Goal: Book appointment/travel/reservation

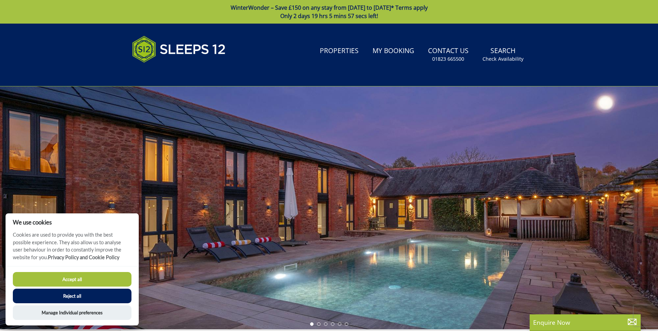
click at [69, 279] on button "Accept all" at bounding box center [72, 279] width 119 height 15
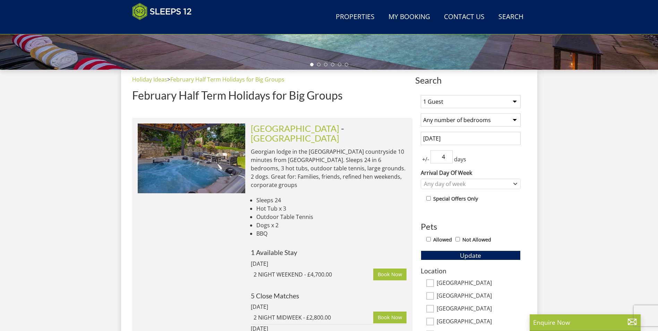
scroll to position [236, 0]
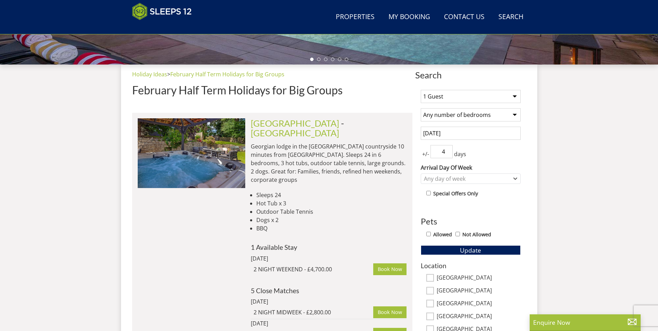
click at [515, 96] on select "1 Guest 2 Guests 3 Guests 4 Guests 5 Guests 6 Guests 7 Guests 8 Guests 9 Guests…" at bounding box center [470, 96] width 100 height 13
click at [471, 93] on select "1 Guest 2 Guests 3 Guests 4 Guests 5 Guests 6 Guests 7 Guests 8 Guests 9 Guests…" at bounding box center [470, 96] width 100 height 13
select select "11"
click at [420, 90] on select "1 Guest 2 Guests 3 Guests 4 Guests 5 Guests 6 Guests 7 Guests 8 Guests 9 Guests…" at bounding box center [470, 96] width 100 height 13
click at [512, 116] on select "Any number of bedrooms 4 Bedrooms 5 Bedrooms 6 Bedrooms 7 Bedrooms 8 Bedrooms 9…" at bounding box center [470, 114] width 100 height 13
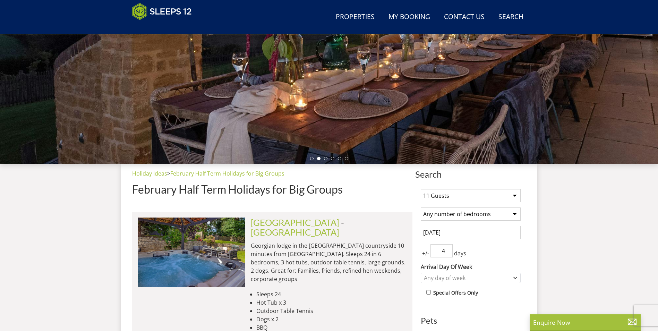
scroll to position [1, 0]
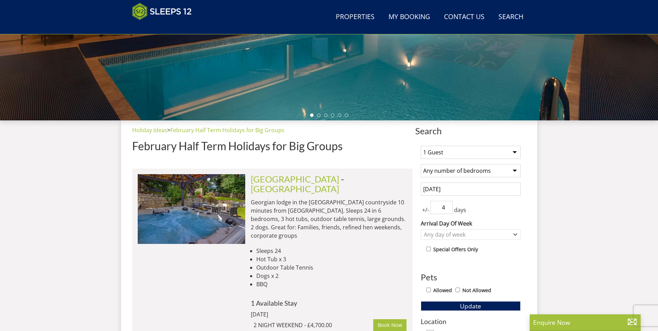
scroll to position [188, 0]
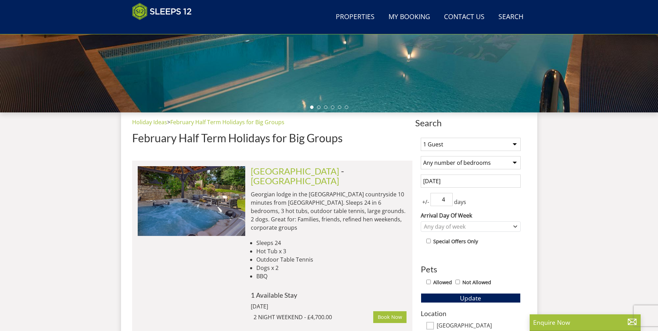
click at [498, 145] on select "1 Guest 2 Guests 3 Guests 4 Guests 5 Guests 6 Guests 7 Guests 8 Guests 9 Guests…" at bounding box center [470, 144] width 100 height 13
select select "11"
click at [420, 138] on select "1 Guest 2 Guests 3 Guests 4 Guests 5 Guests 6 Guests 7 Guests 8 Guests 9 Guests…" at bounding box center [470, 144] width 100 height 13
type input "5"
click at [447, 198] on input "5" at bounding box center [441, 199] width 22 height 13
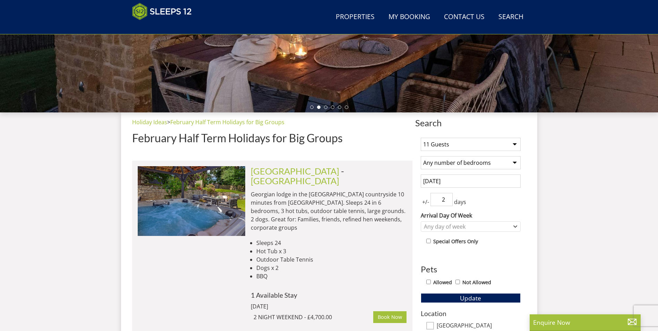
type input "2"
click at [443, 225] on div "Any day of week" at bounding box center [467, 227] width 90 height 8
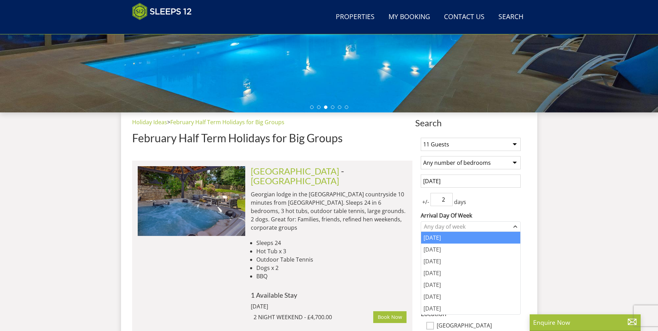
click at [439, 237] on div "[DATE]" at bounding box center [470, 238] width 99 height 12
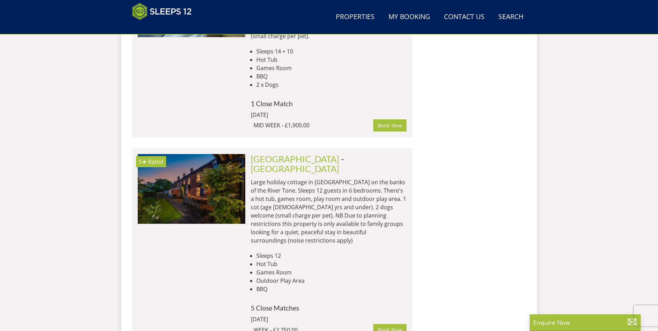
scroll to position [4339, 0]
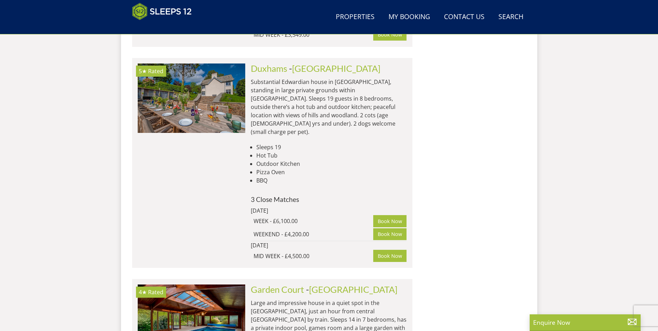
scroll to position [3500, 0]
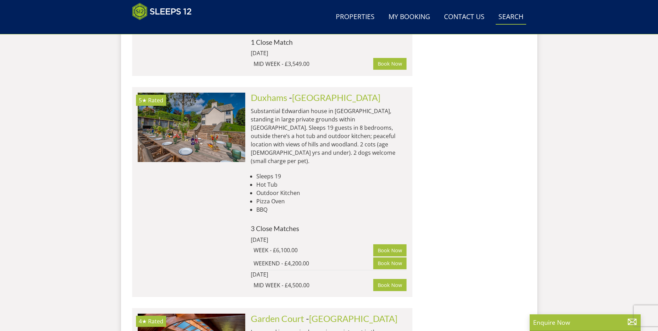
click at [512, 15] on link "Search Check Availability" at bounding box center [510, 17] width 31 height 16
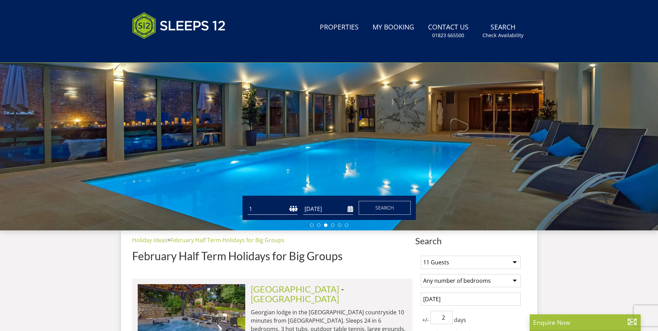
scroll to position [0, 0]
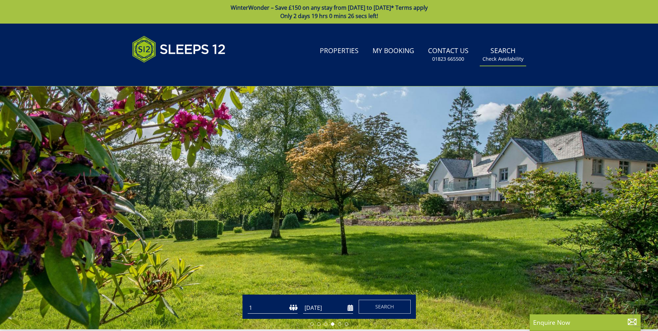
click at [500, 52] on link "Search Check Availability" at bounding box center [502, 54] width 46 height 23
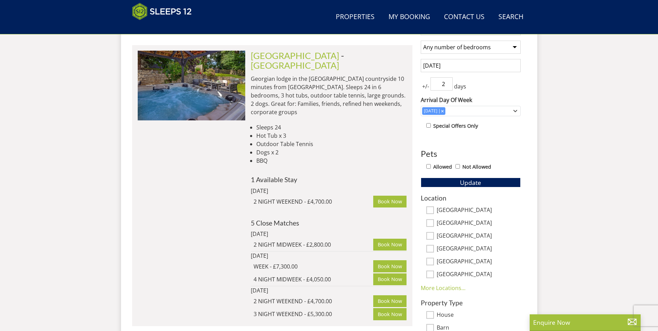
scroll to position [357, 0]
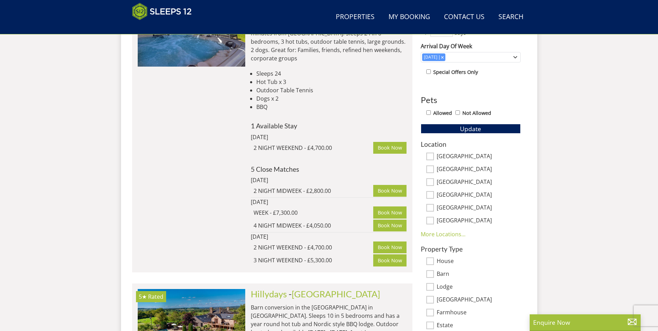
click at [433, 180] on input "[GEOGRAPHIC_DATA]" at bounding box center [430, 182] width 8 height 8
checkbox input "true"
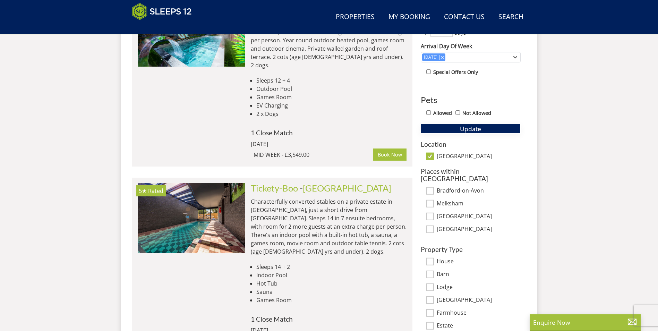
click at [443, 128] on button "Update" at bounding box center [470, 129] width 100 height 10
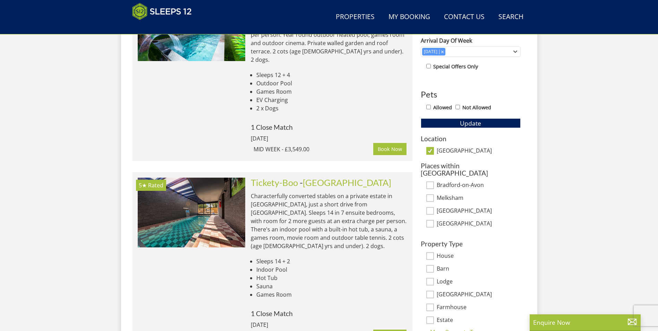
scroll to position [362, 0]
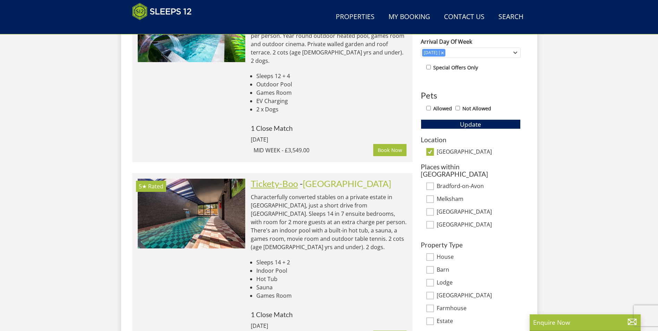
click at [285, 178] on link "Tickety-Boo" at bounding box center [274, 183] width 47 height 10
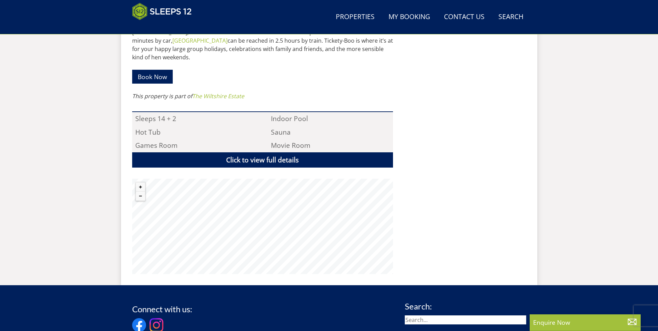
scroll to position [441, 0]
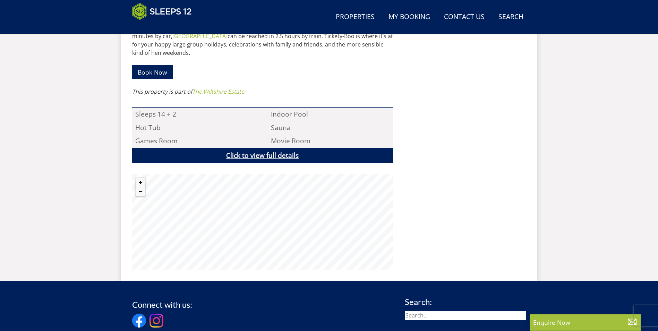
click at [251, 148] on link "Click to view full details" at bounding box center [262, 156] width 261 height 16
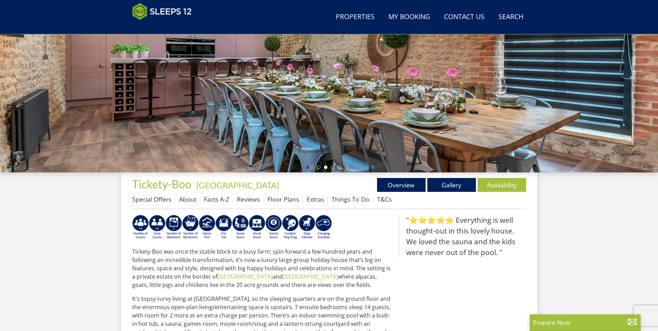
scroll to position [131, 0]
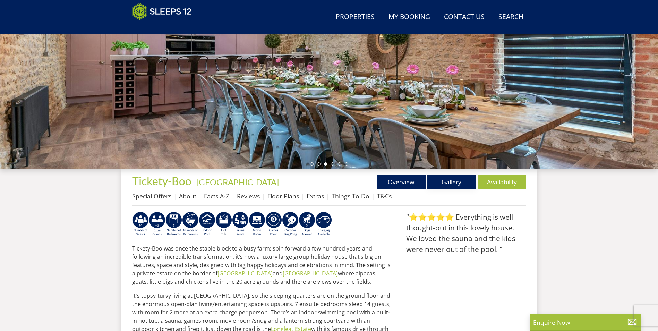
click at [451, 180] on link "Gallery" at bounding box center [451, 182] width 49 height 14
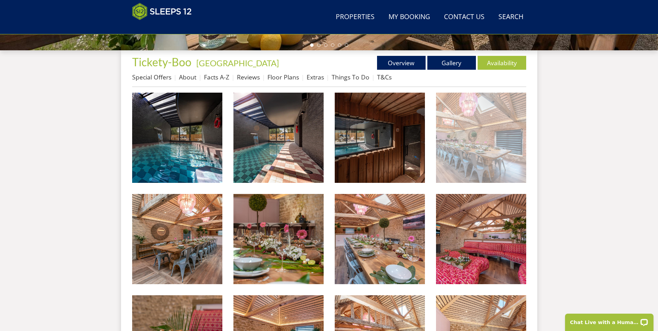
scroll to position [257, 0]
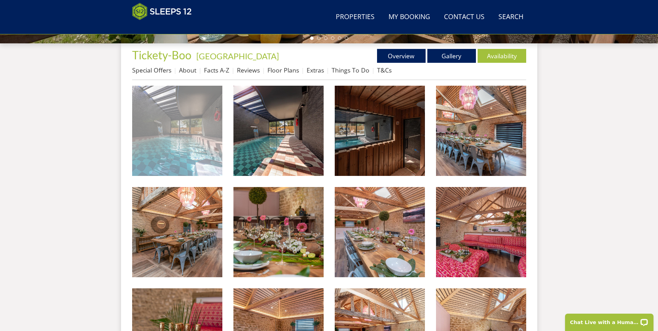
click at [197, 148] on img at bounding box center [177, 131] width 90 height 90
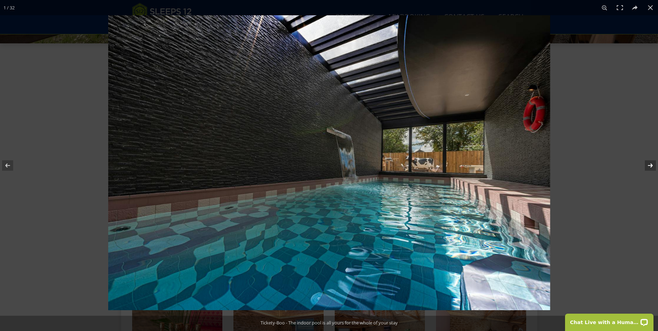
click at [651, 166] on button at bounding box center [645, 165] width 24 height 35
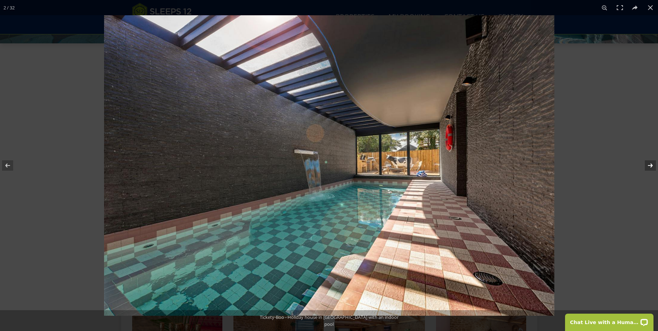
click at [650, 166] on button at bounding box center [645, 165] width 24 height 35
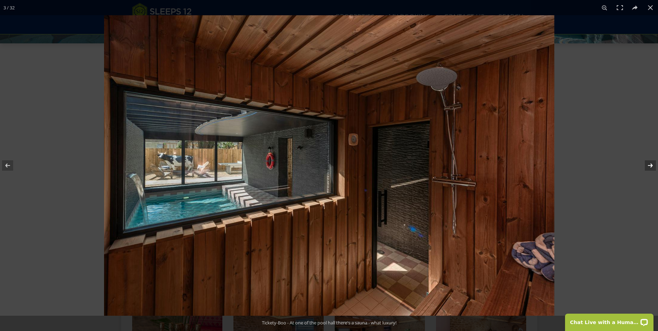
click at [650, 166] on button at bounding box center [645, 165] width 24 height 35
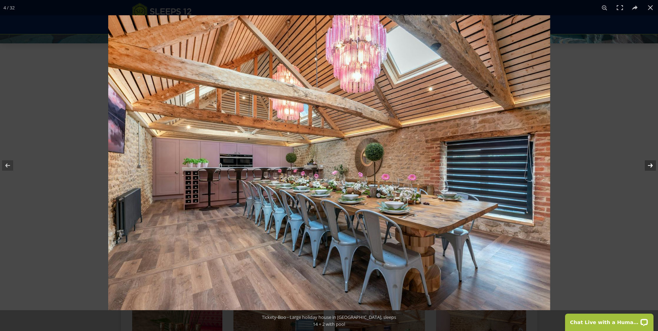
click at [650, 166] on button at bounding box center [645, 165] width 24 height 35
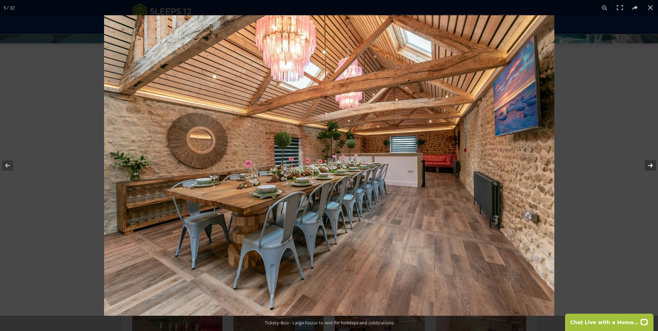
click at [650, 166] on button at bounding box center [645, 165] width 24 height 35
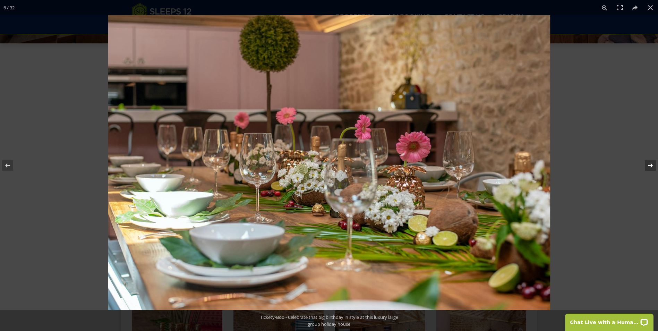
click at [650, 166] on button at bounding box center [645, 165] width 24 height 35
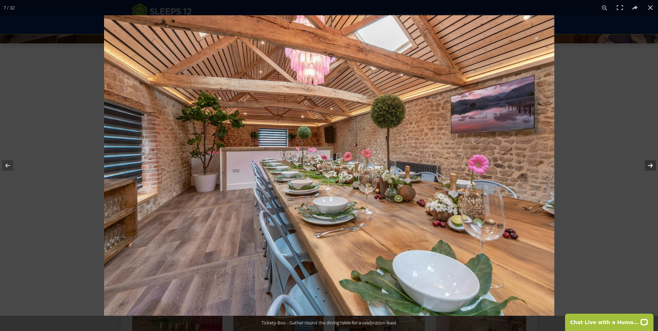
click at [650, 166] on button at bounding box center [645, 165] width 24 height 35
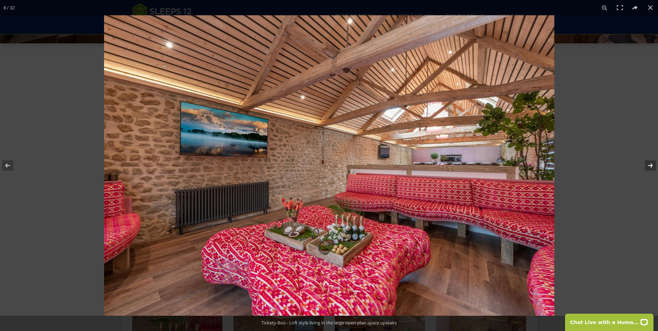
click at [650, 166] on button at bounding box center [645, 165] width 24 height 35
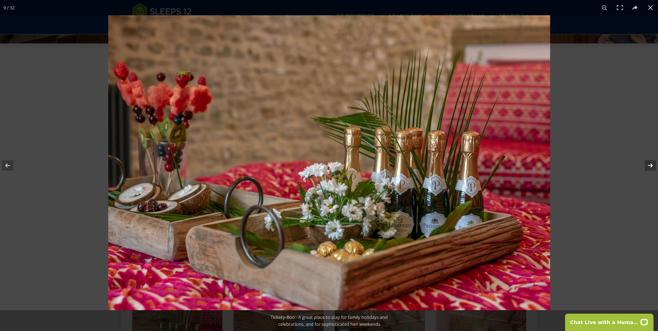
click at [650, 166] on button at bounding box center [645, 165] width 24 height 35
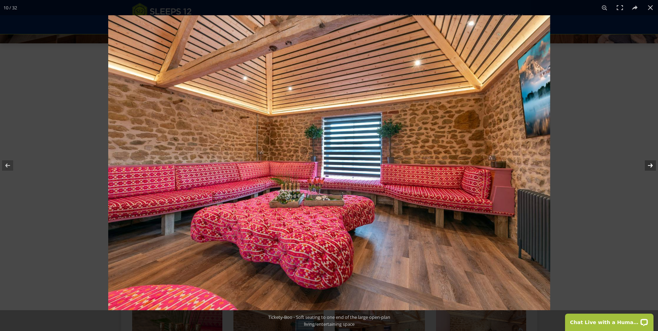
click at [650, 166] on button at bounding box center [645, 165] width 24 height 35
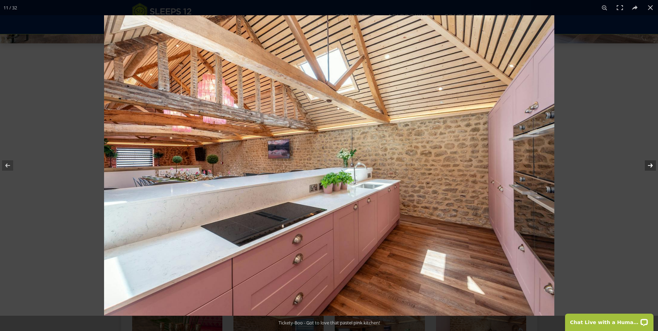
click at [650, 166] on button at bounding box center [645, 165] width 24 height 35
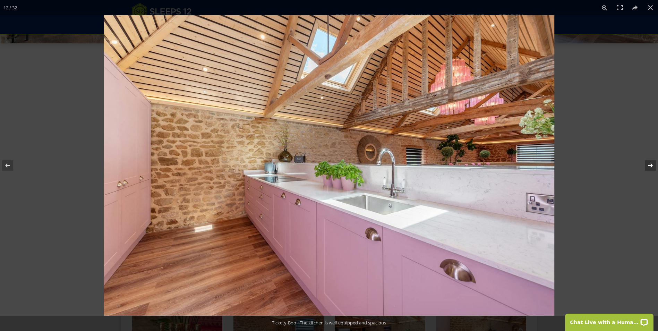
click at [650, 166] on button at bounding box center [645, 165] width 24 height 35
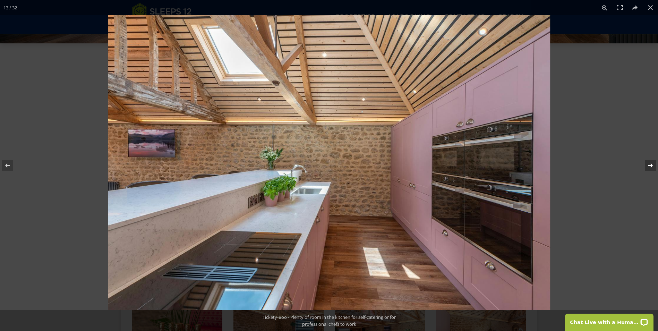
click at [651, 164] on button at bounding box center [645, 165] width 24 height 35
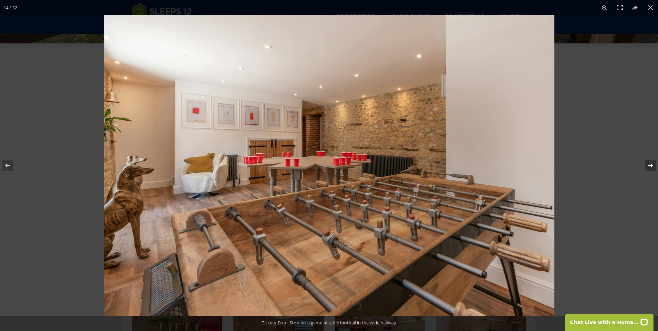
click at [651, 165] on button at bounding box center [645, 165] width 24 height 35
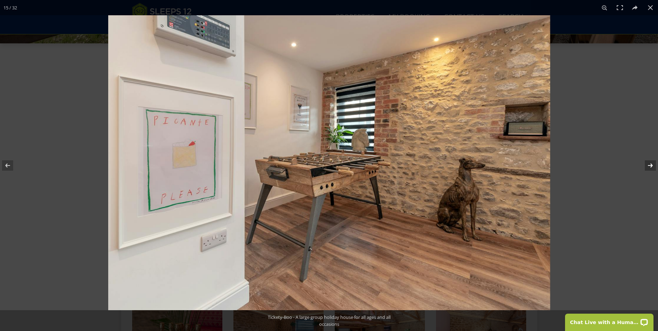
click at [651, 165] on button at bounding box center [645, 165] width 24 height 35
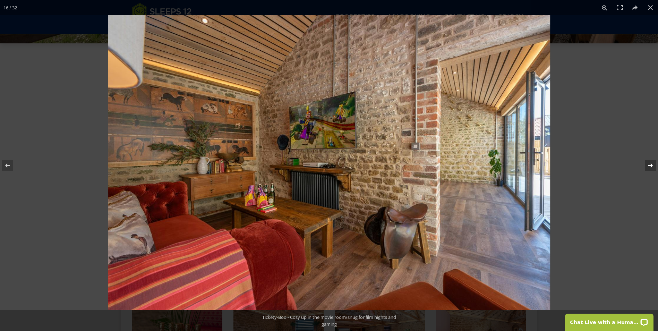
click at [651, 165] on button at bounding box center [645, 165] width 24 height 35
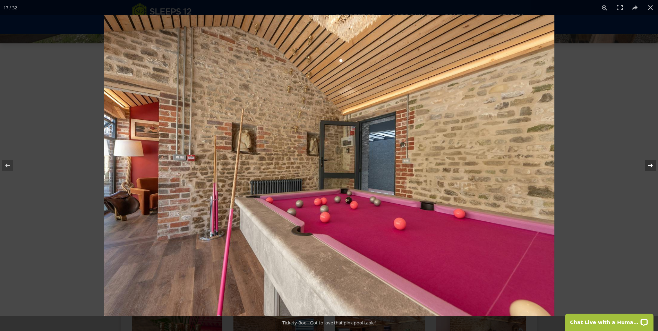
click at [651, 165] on button at bounding box center [645, 165] width 24 height 35
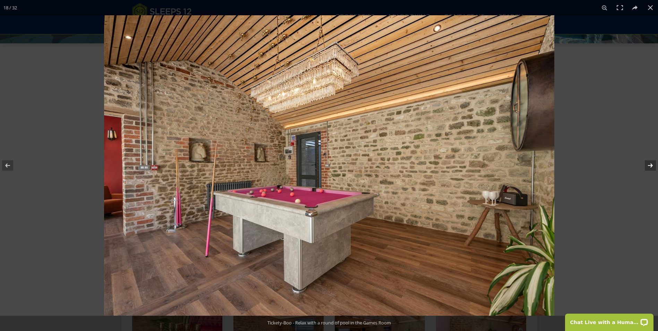
click at [651, 165] on button at bounding box center [645, 165] width 24 height 35
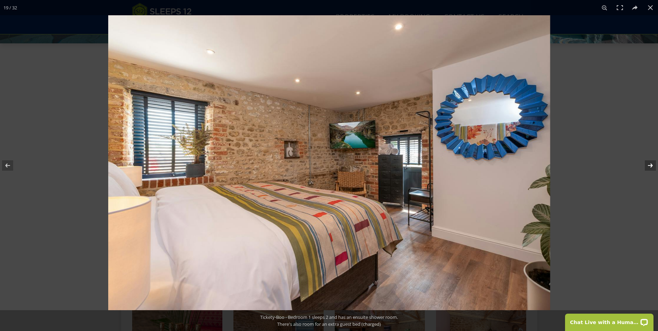
click at [651, 165] on button at bounding box center [645, 165] width 24 height 35
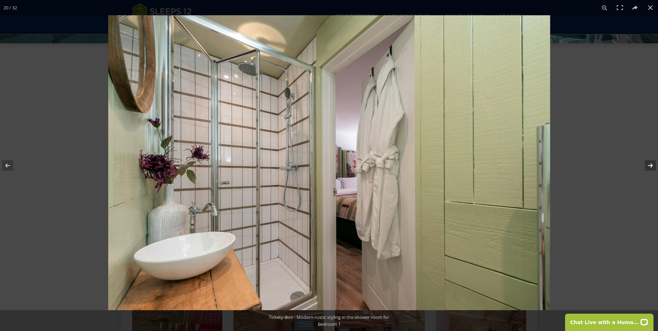
click at [651, 165] on button at bounding box center [645, 165] width 24 height 35
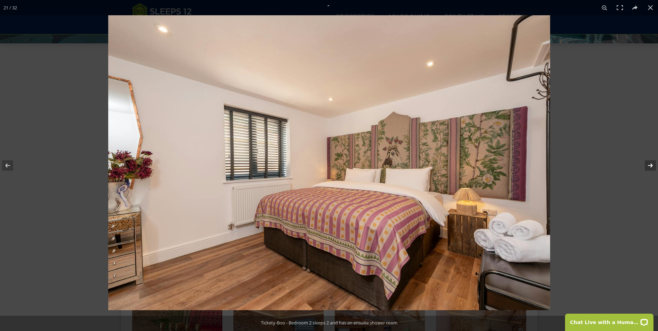
click at [651, 165] on button at bounding box center [645, 165] width 24 height 35
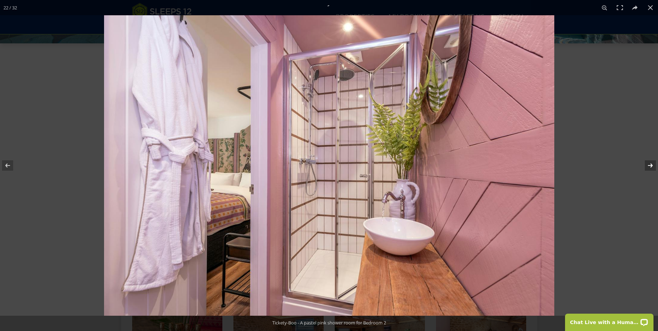
click at [651, 165] on button at bounding box center [645, 165] width 24 height 35
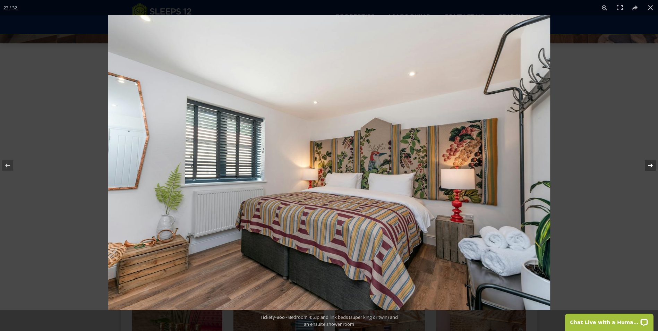
click at [648, 166] on button at bounding box center [645, 165] width 24 height 35
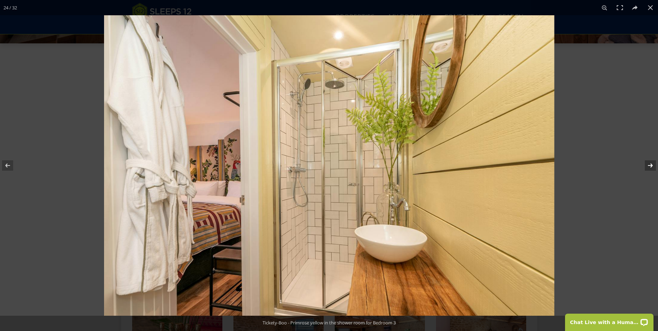
click at [648, 166] on button at bounding box center [645, 165] width 24 height 35
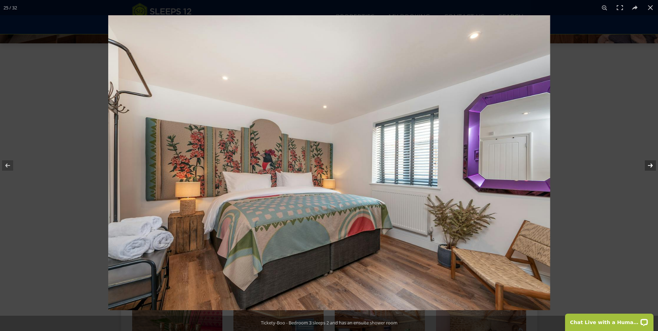
click at [648, 166] on button at bounding box center [645, 165] width 24 height 35
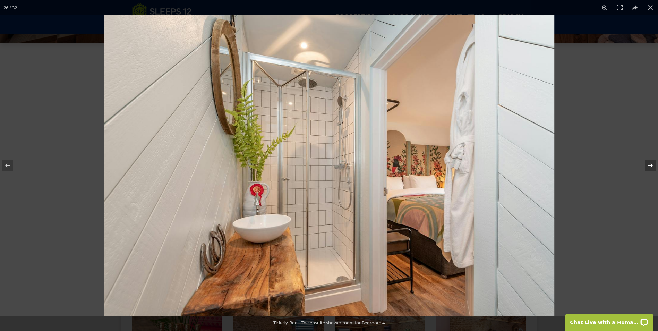
click at [648, 166] on button at bounding box center [645, 165] width 24 height 35
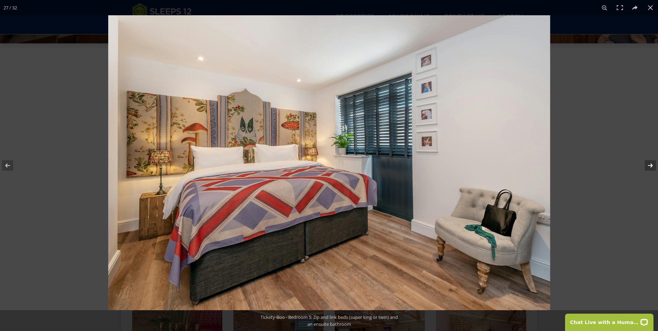
click at [648, 166] on button at bounding box center [645, 165] width 24 height 35
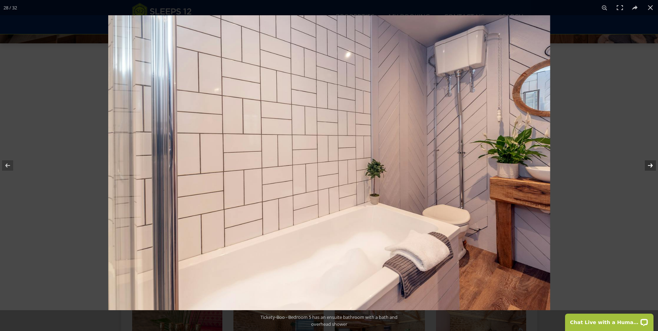
click at [648, 166] on button at bounding box center [645, 165] width 24 height 35
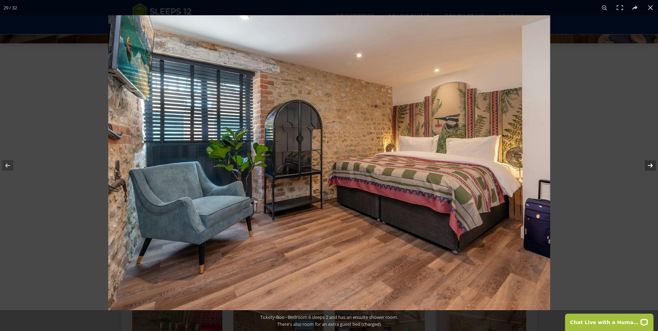
click at [648, 166] on button at bounding box center [645, 165] width 24 height 35
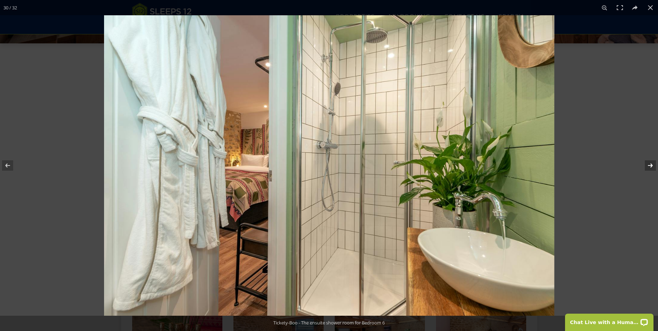
click at [648, 166] on button at bounding box center [645, 165] width 24 height 35
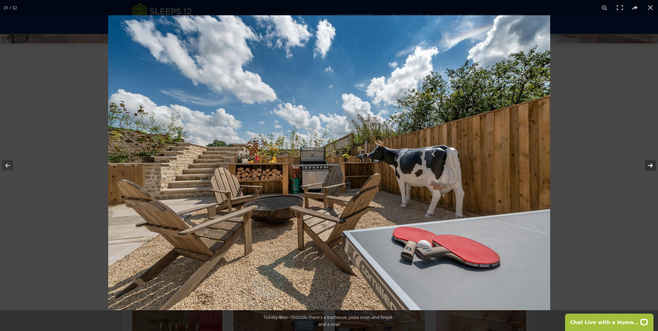
click at [648, 166] on button at bounding box center [645, 165] width 24 height 35
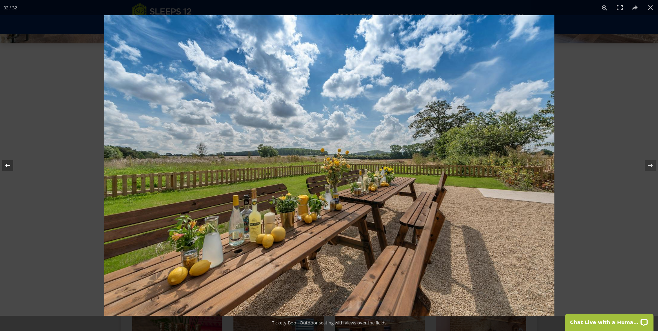
click at [6, 166] on button at bounding box center [12, 165] width 24 height 35
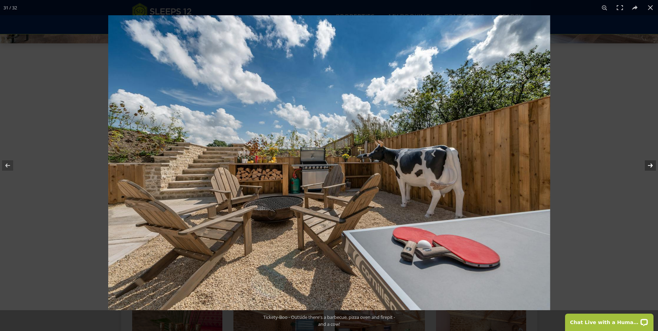
click at [648, 163] on button at bounding box center [645, 165] width 24 height 35
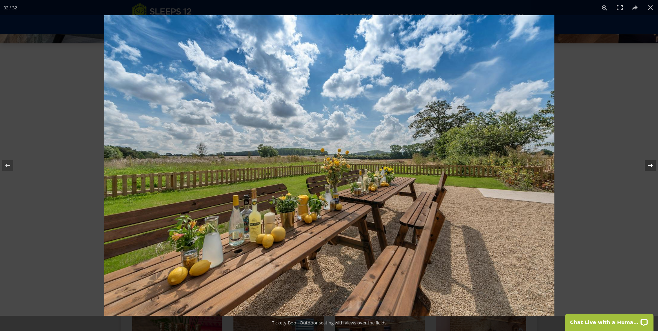
click at [650, 163] on button at bounding box center [645, 165] width 24 height 35
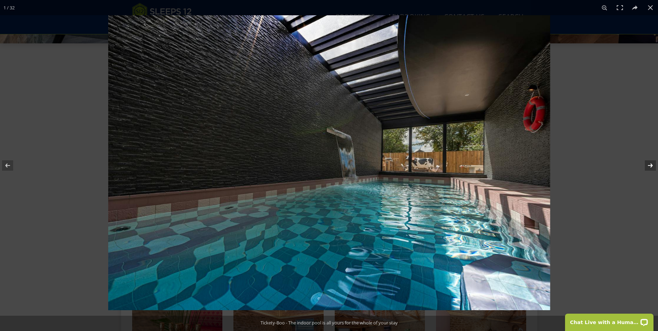
click at [649, 164] on button at bounding box center [645, 165] width 24 height 35
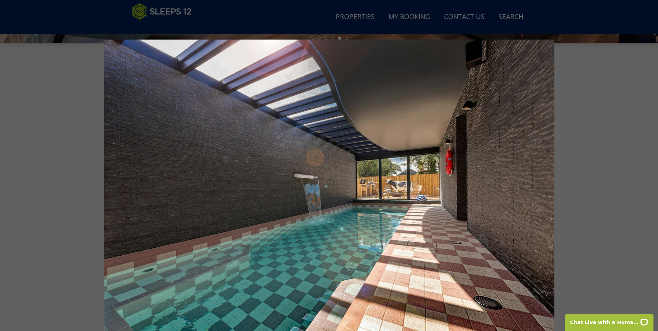
drag, startPoint x: 657, startPoint y: 119, endPoint x: 618, endPoint y: 151, distance: 50.5
click at [649, 144] on div at bounding box center [433, 205] width 658 height 331
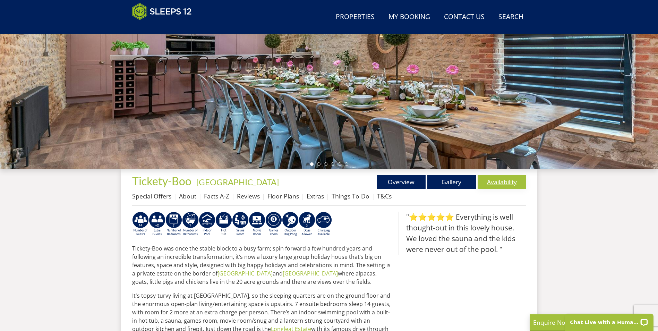
click at [491, 178] on link "Availability" at bounding box center [501, 182] width 49 height 14
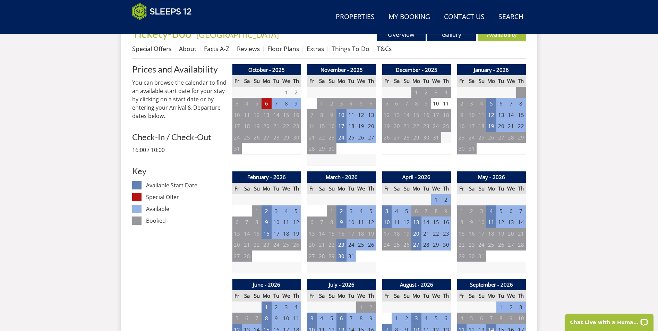
scroll to position [280, 0]
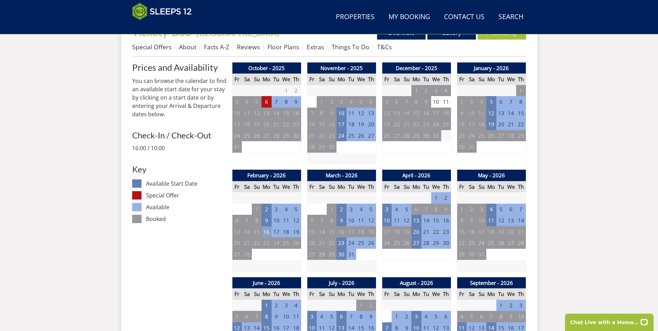
click at [266, 233] on td "16" at bounding box center [266, 231] width 10 height 11
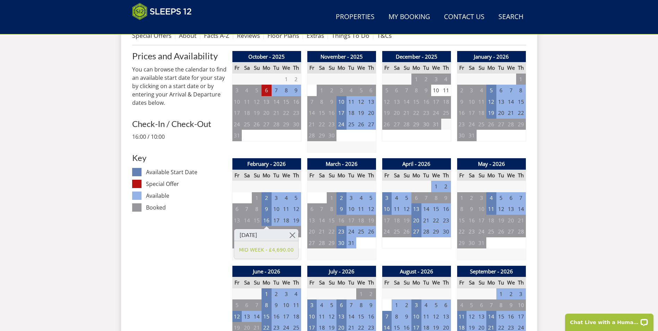
scroll to position [282, 0]
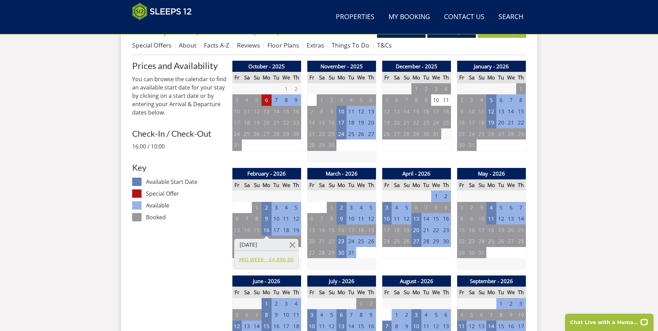
click at [265, 258] on link "MID WEEK - £4,690.00" at bounding box center [266, 259] width 54 height 7
